Goal: Information Seeking & Learning: Learn about a topic

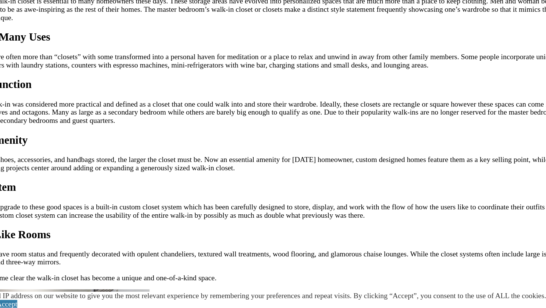
scroll to position [706, 0]
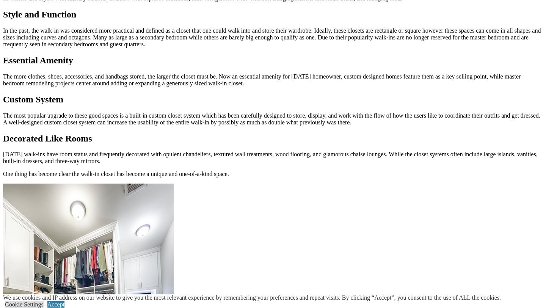
scroll to position [871, 0]
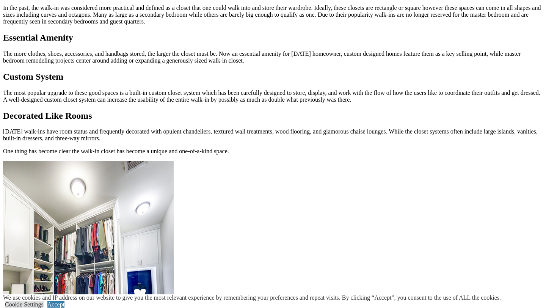
scroll to position [816, 0]
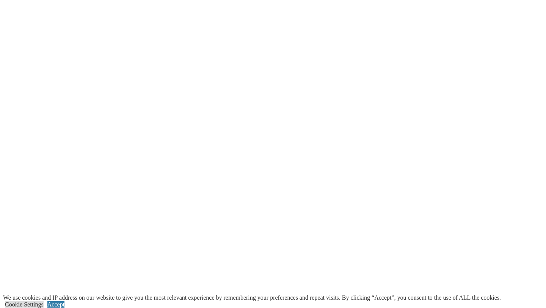
scroll to position [1591, 0]
